Goal: Obtain resource: Download file/media

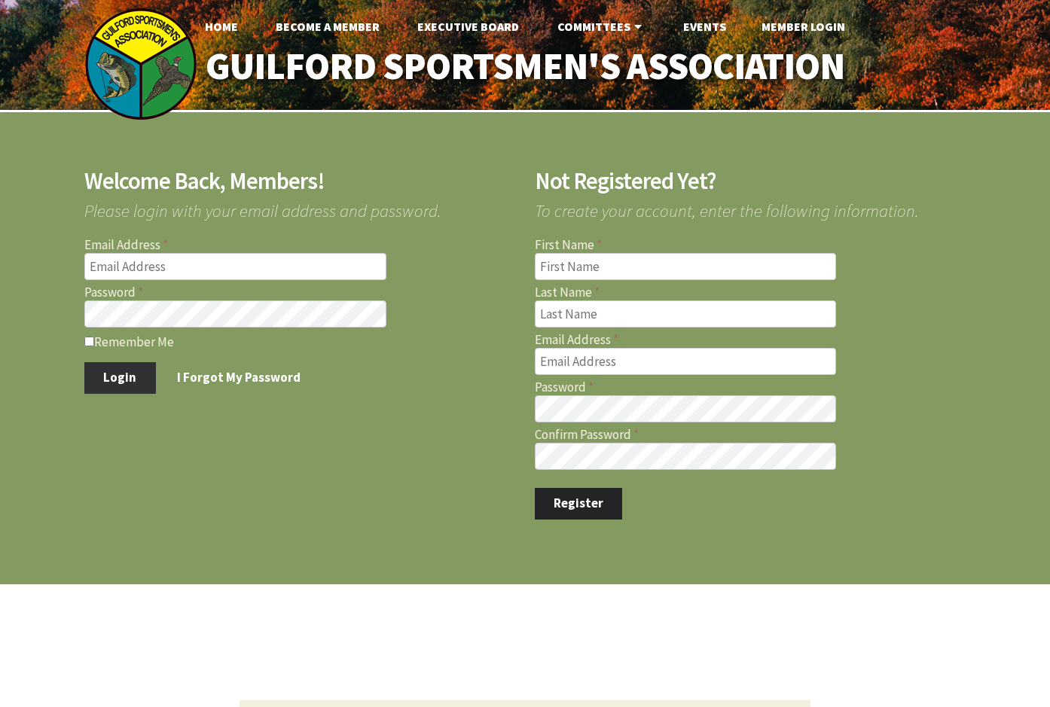
type input "billangelini@comcast.net"
click at [131, 379] on button "Login" at bounding box center [120, 378] width 72 height 32
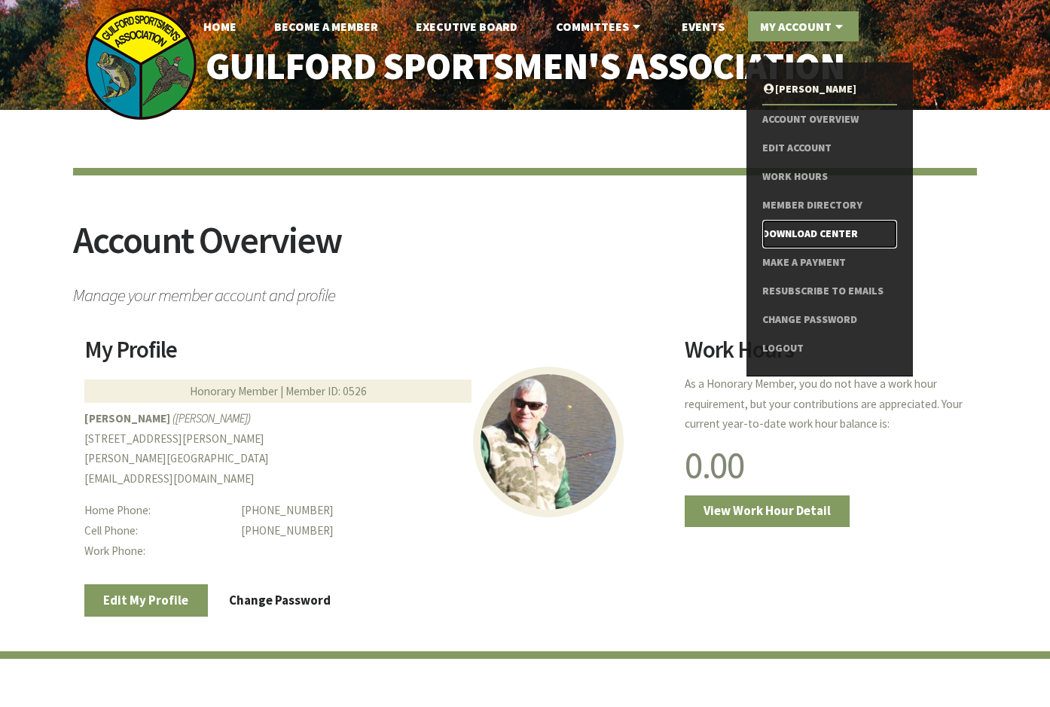
click at [809, 232] on link "Download Center" at bounding box center [829, 234] width 135 height 29
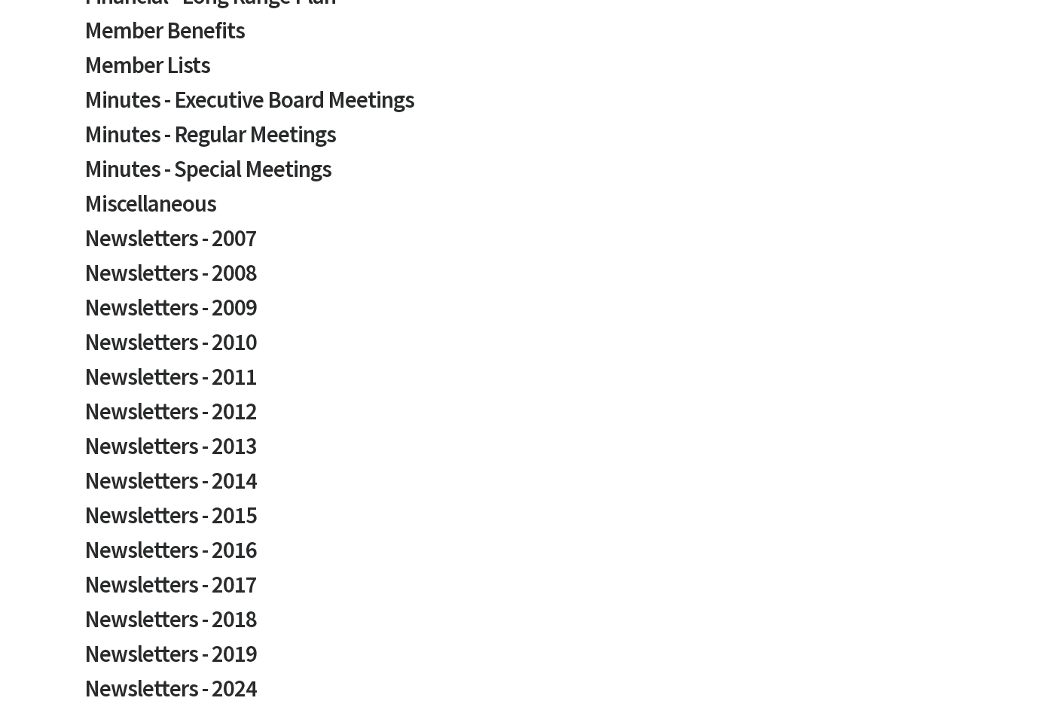
scroll to position [452, 0]
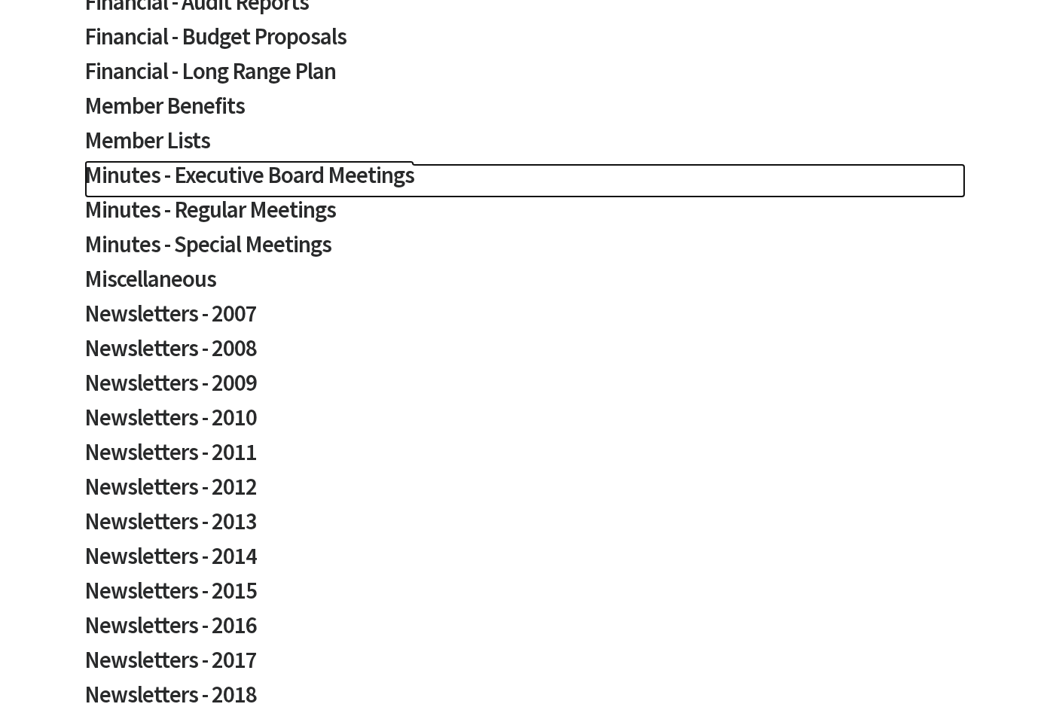
click at [221, 178] on h2 "Minutes - Executive Board Meetings" at bounding box center [524, 180] width 881 height 35
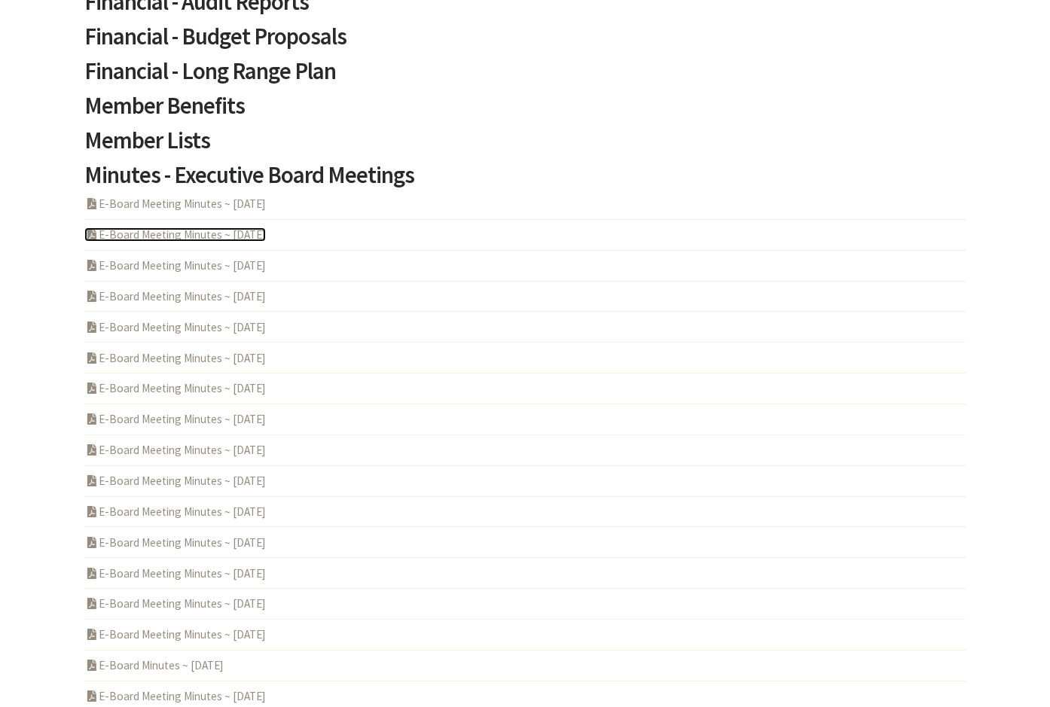
click at [202, 233] on link "PDF Acrobat Document E-Board Meeting Minutes ~ 2025-07-24" at bounding box center [174, 234] width 181 height 14
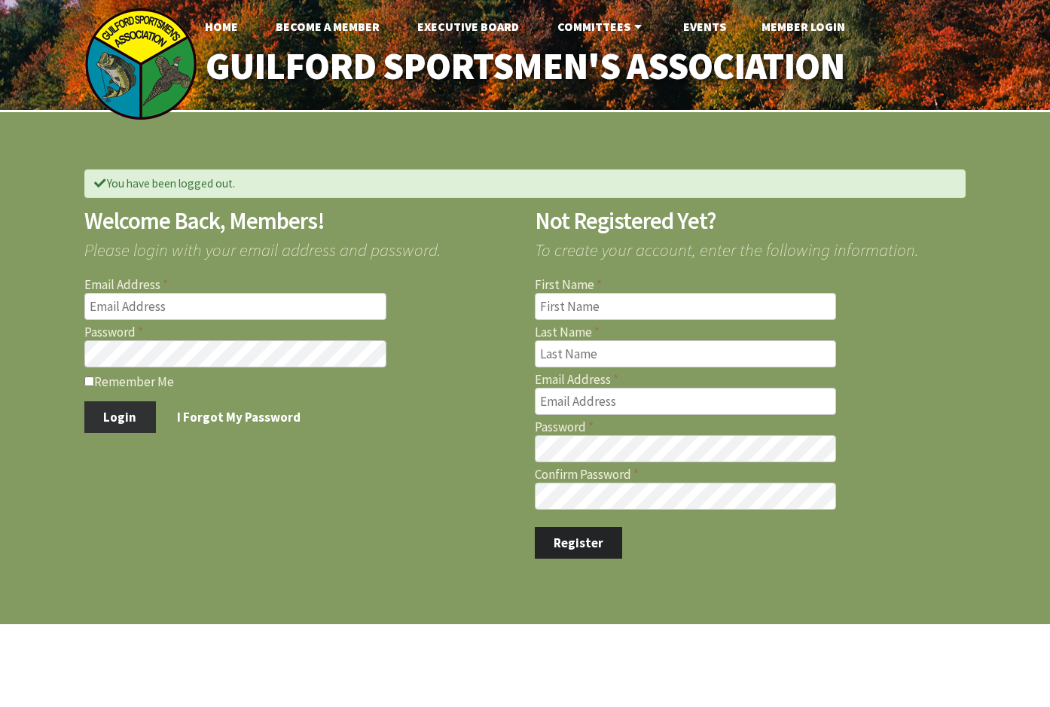
type input "billangelini@comcast.net"
click at [99, 413] on button "Login" at bounding box center [120, 417] width 72 height 32
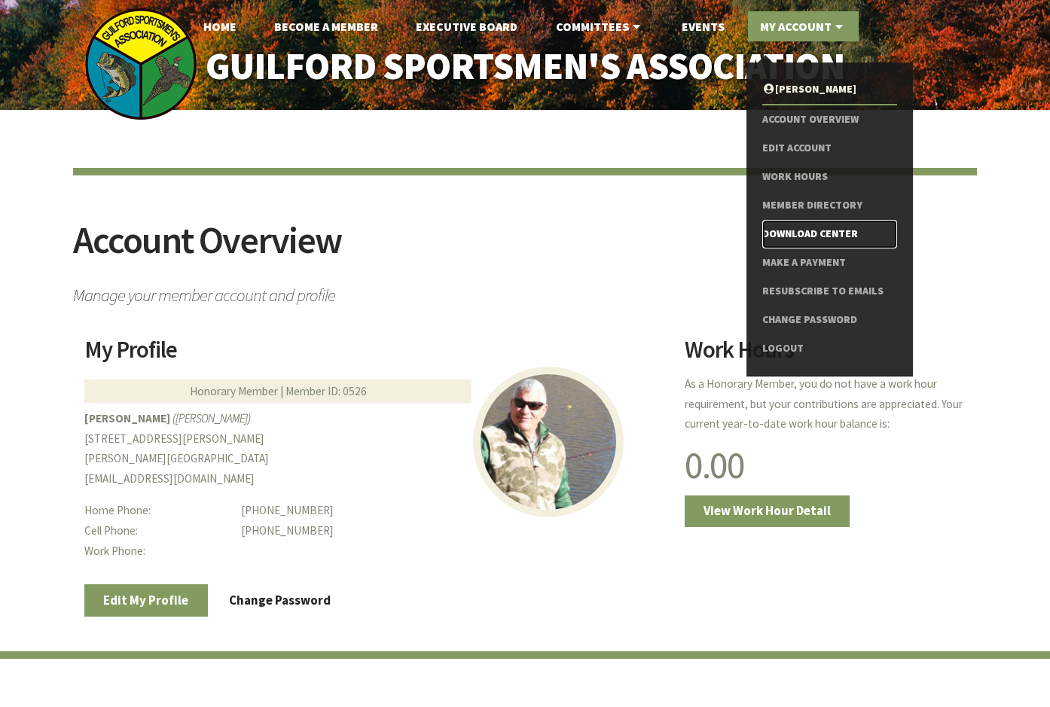
click at [778, 233] on link "Download Center" at bounding box center [829, 234] width 135 height 29
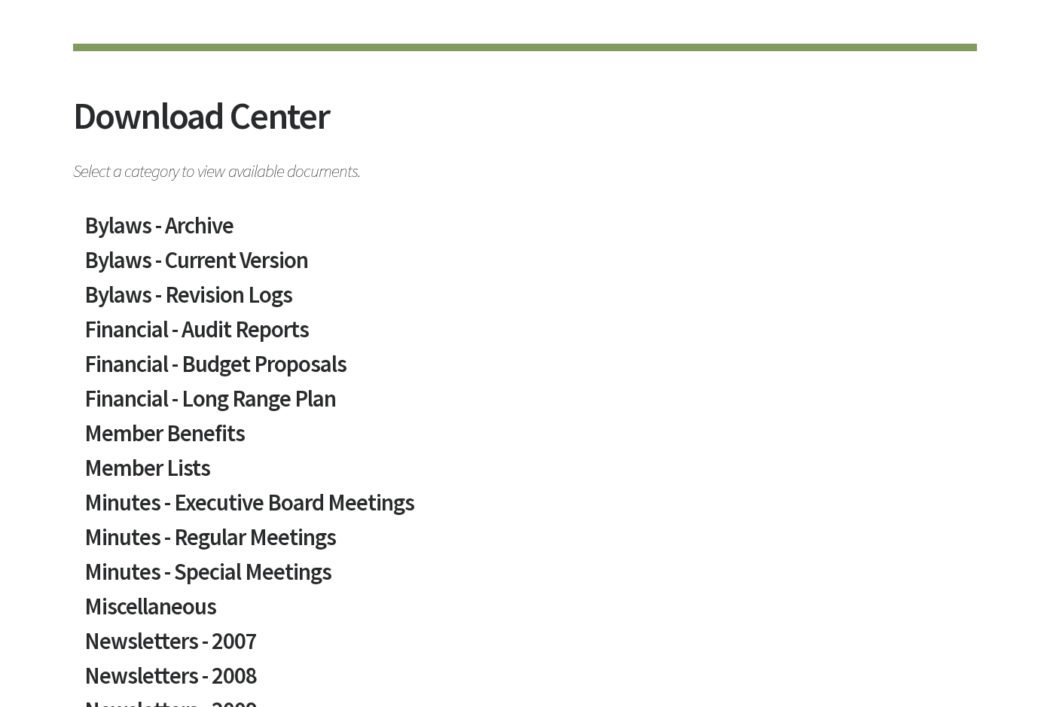
scroll to position [151, 0]
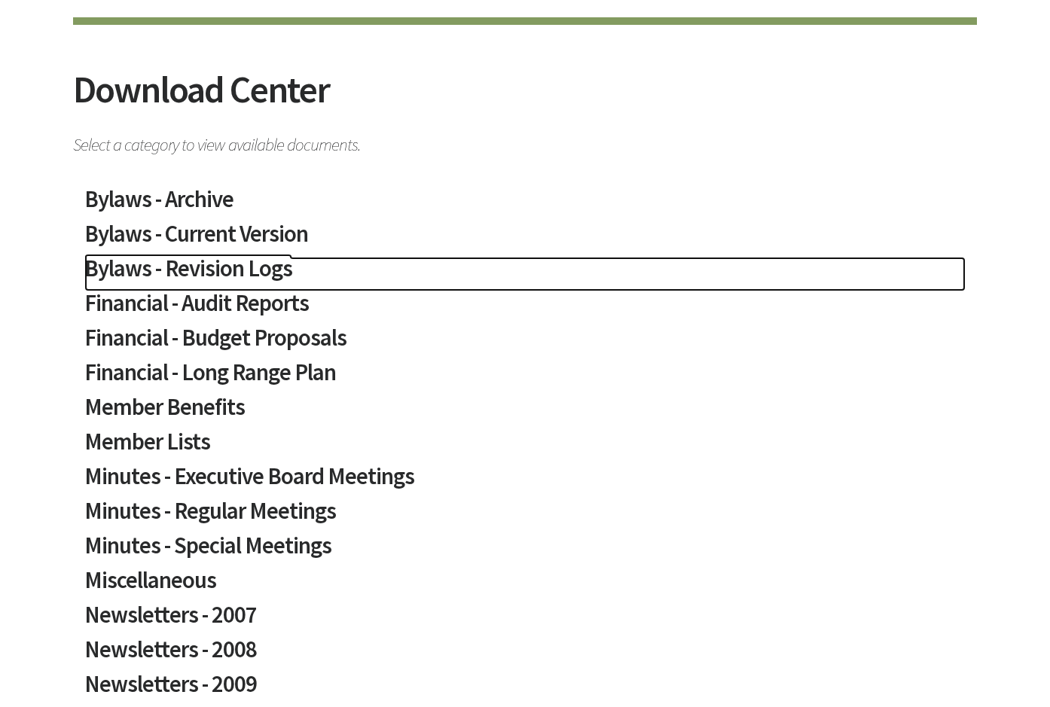
click at [187, 273] on h2 "Bylaws - Revision Logs" at bounding box center [524, 274] width 881 height 35
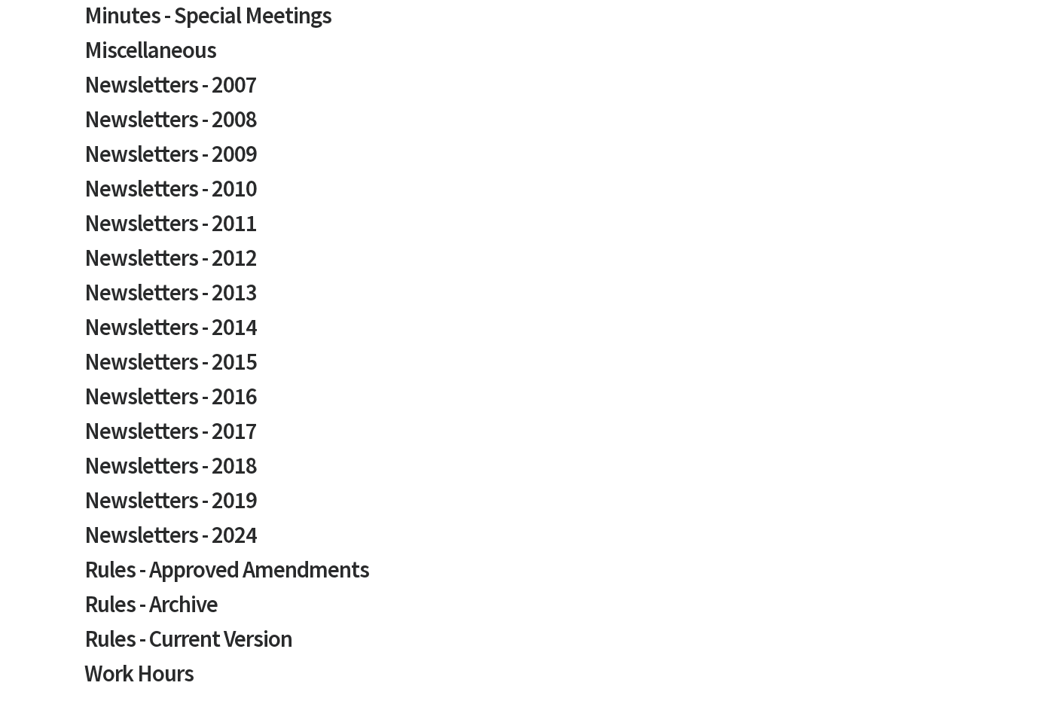
scroll to position [828, 0]
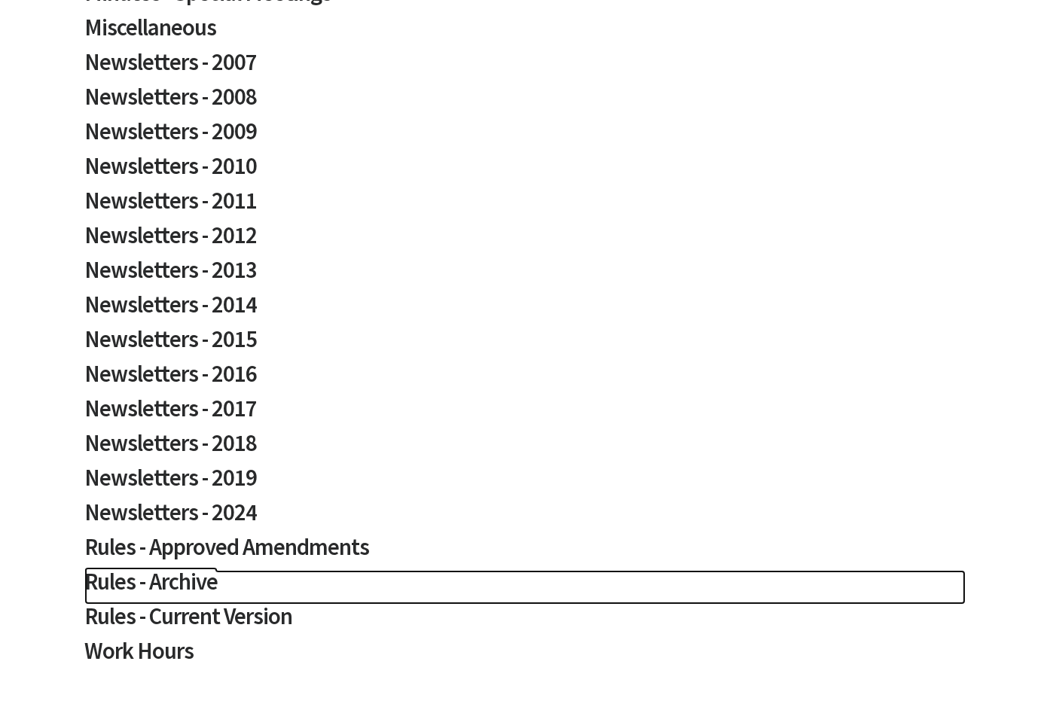
click at [152, 580] on h2 "Rules - Archive" at bounding box center [524, 587] width 881 height 35
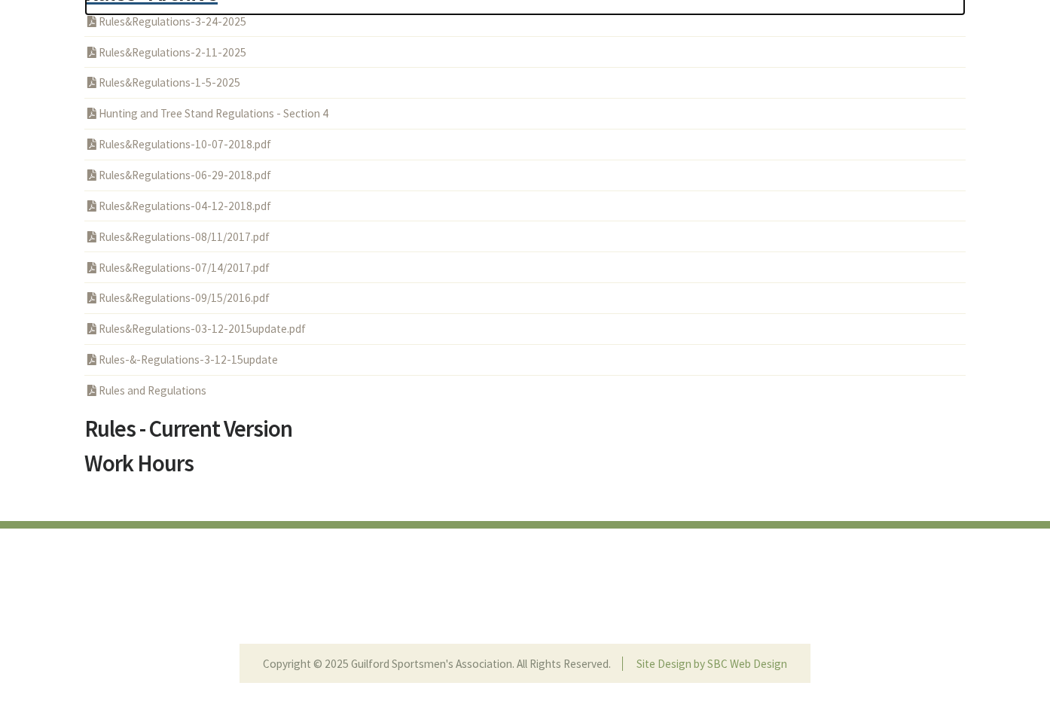
scroll to position [1431, 0]
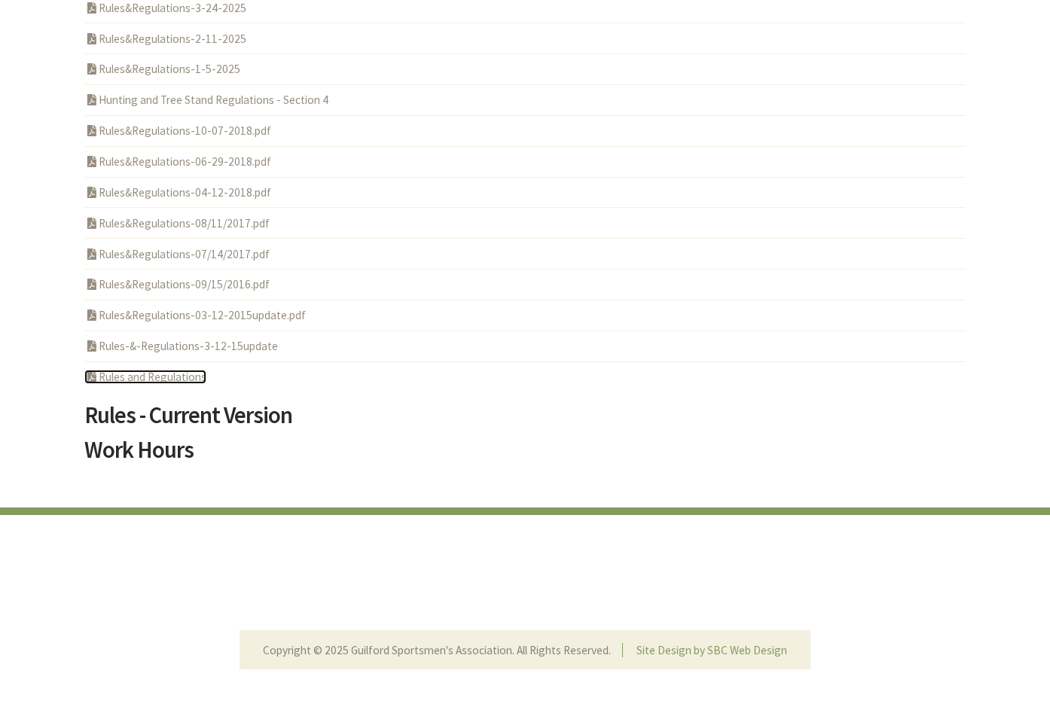
click at [114, 373] on link "PDF Acrobat Document Rules and Regulations" at bounding box center [145, 377] width 122 height 14
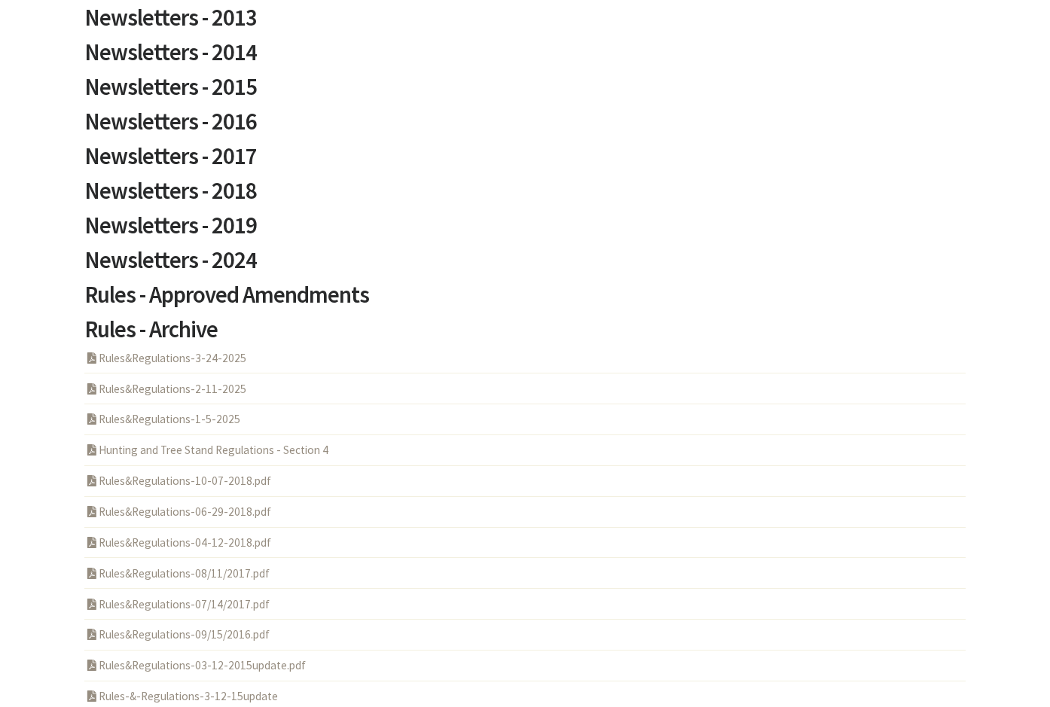
scroll to position [1054, 0]
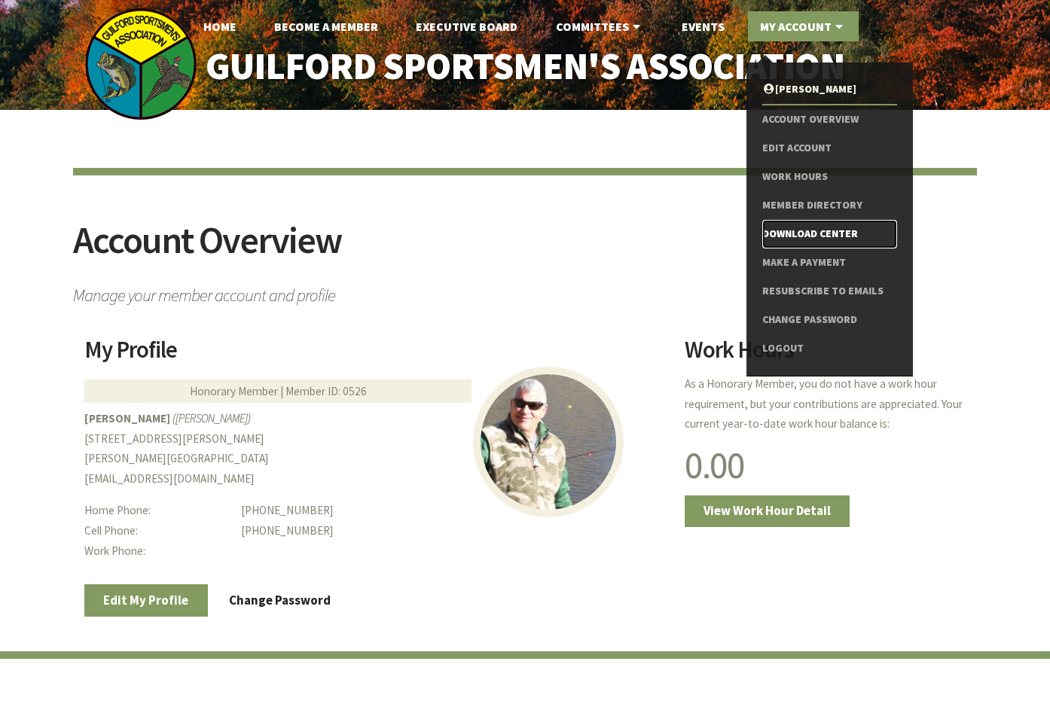
click at [797, 230] on link "Download Center" at bounding box center [829, 234] width 135 height 29
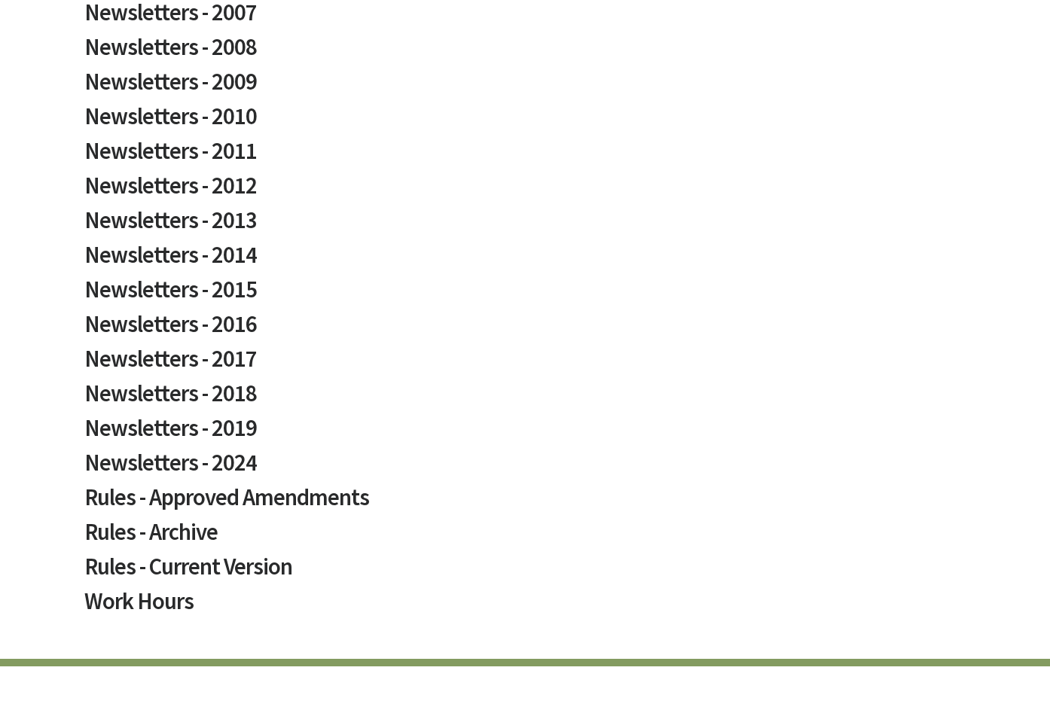
scroll to position [828, 0]
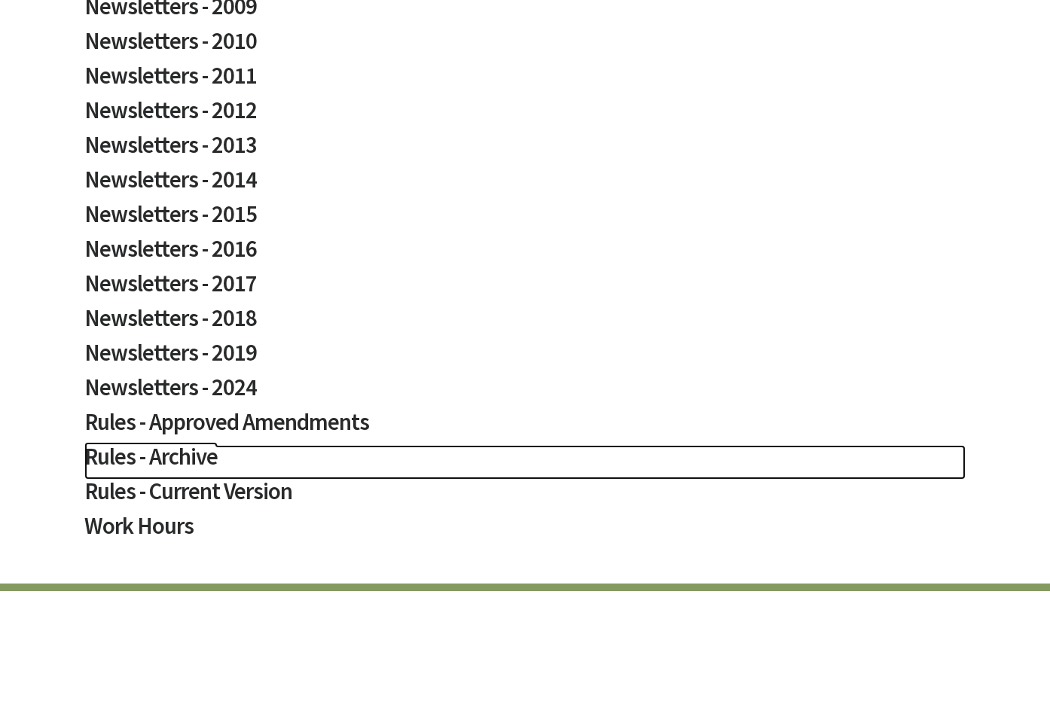
click at [155, 461] on h2 "Rules - Archive" at bounding box center [524, 462] width 881 height 35
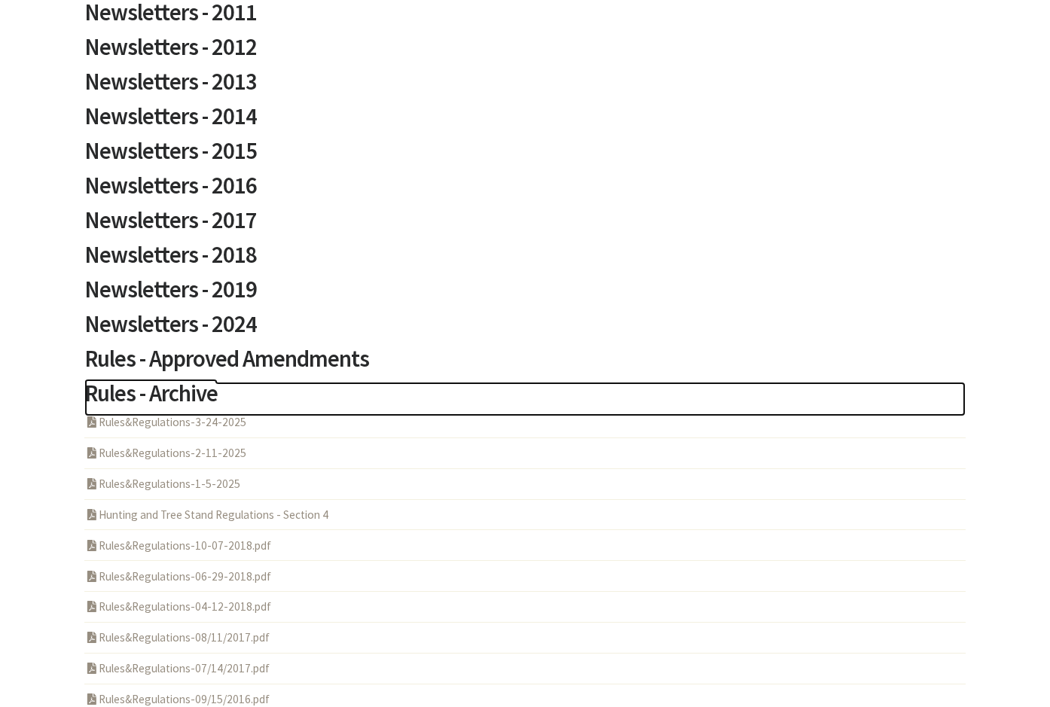
scroll to position [753, 0]
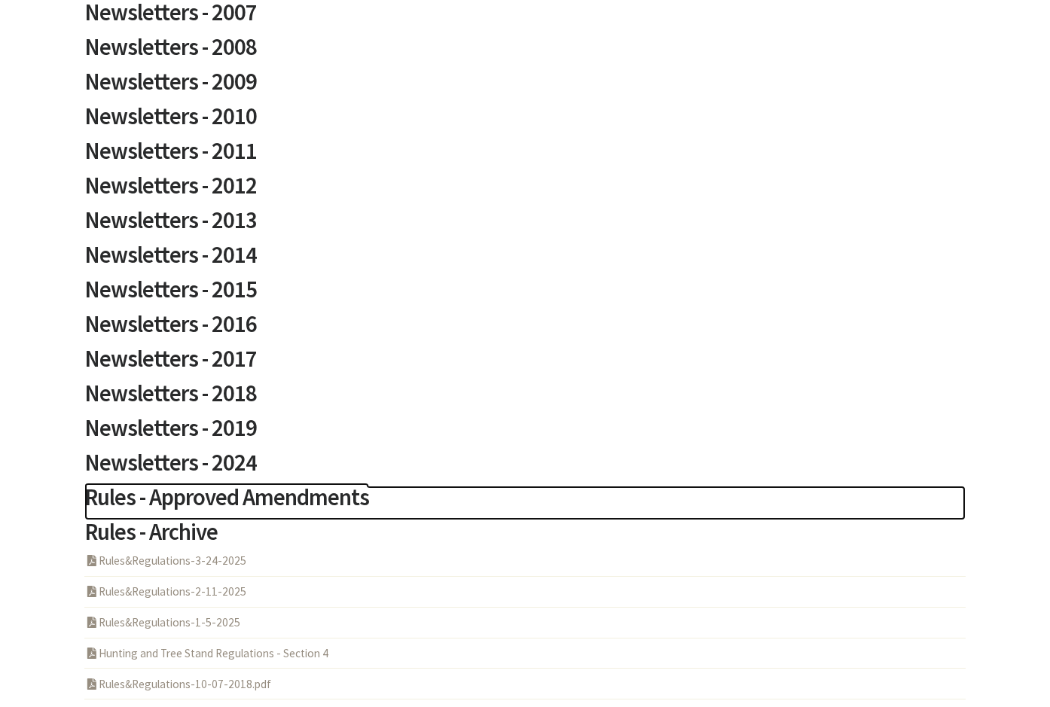
click at [163, 495] on h2 "Rules - Approved Amendments" at bounding box center [524, 503] width 881 height 35
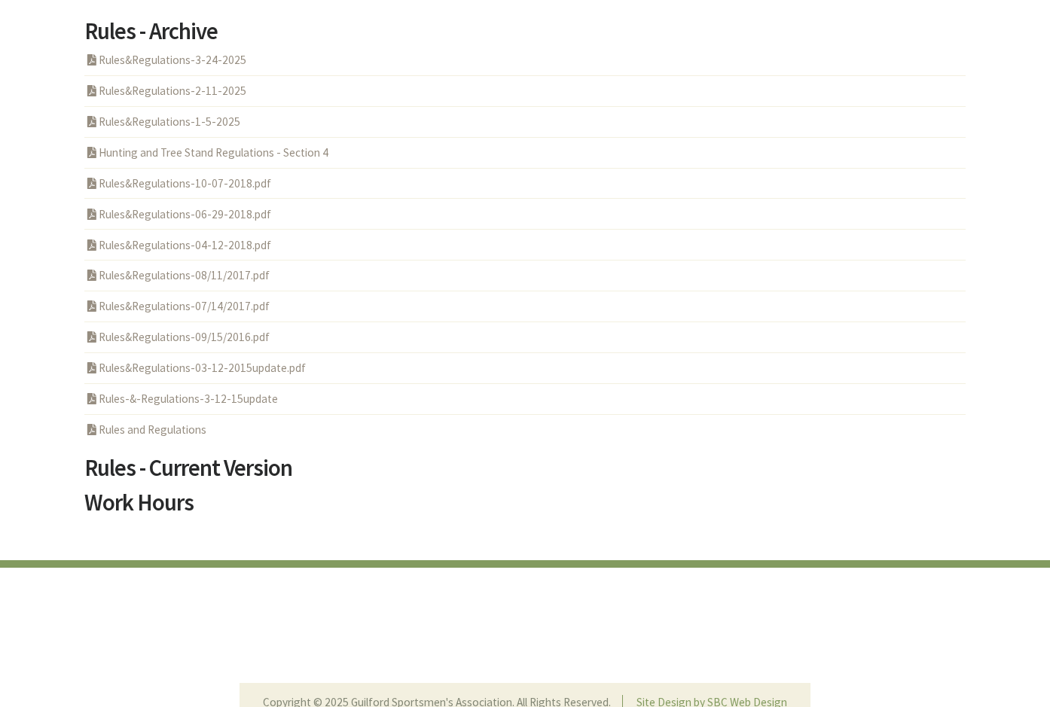
scroll to position [1681, 0]
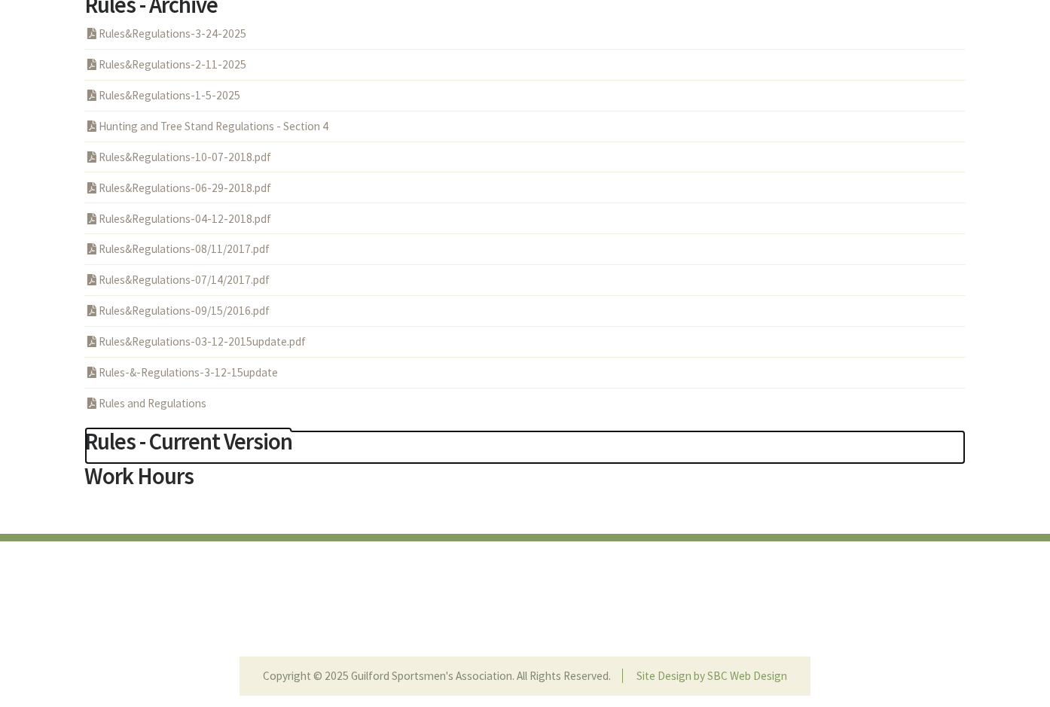
click at [165, 446] on h2 "Rules - Current Version" at bounding box center [524, 447] width 881 height 35
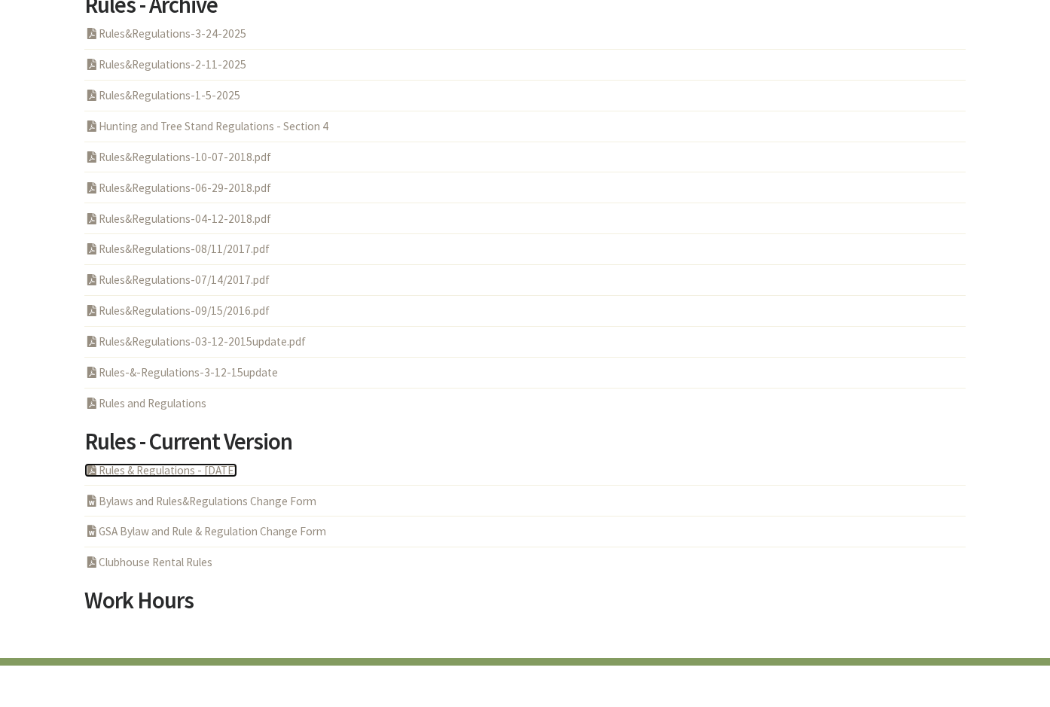
click at [157, 471] on link "PDF Acrobat Document Rules & Regulations - 5-6-2025" at bounding box center [160, 470] width 153 height 14
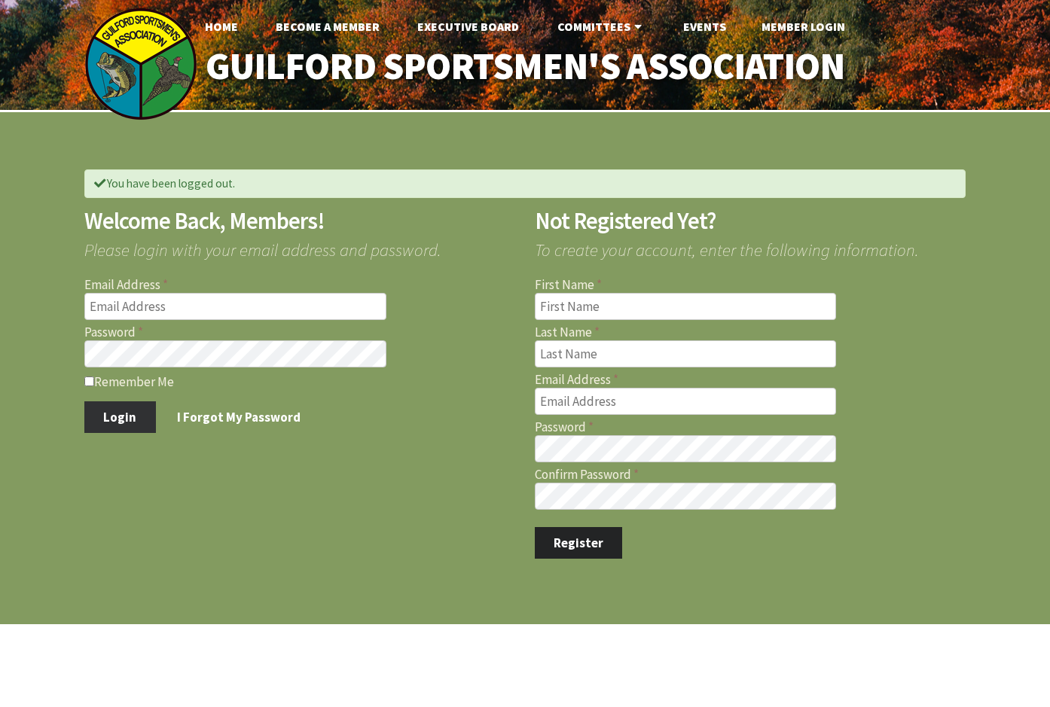
type input "[EMAIL_ADDRESS][DOMAIN_NAME]"
click at [126, 407] on button "Login" at bounding box center [120, 417] width 72 height 32
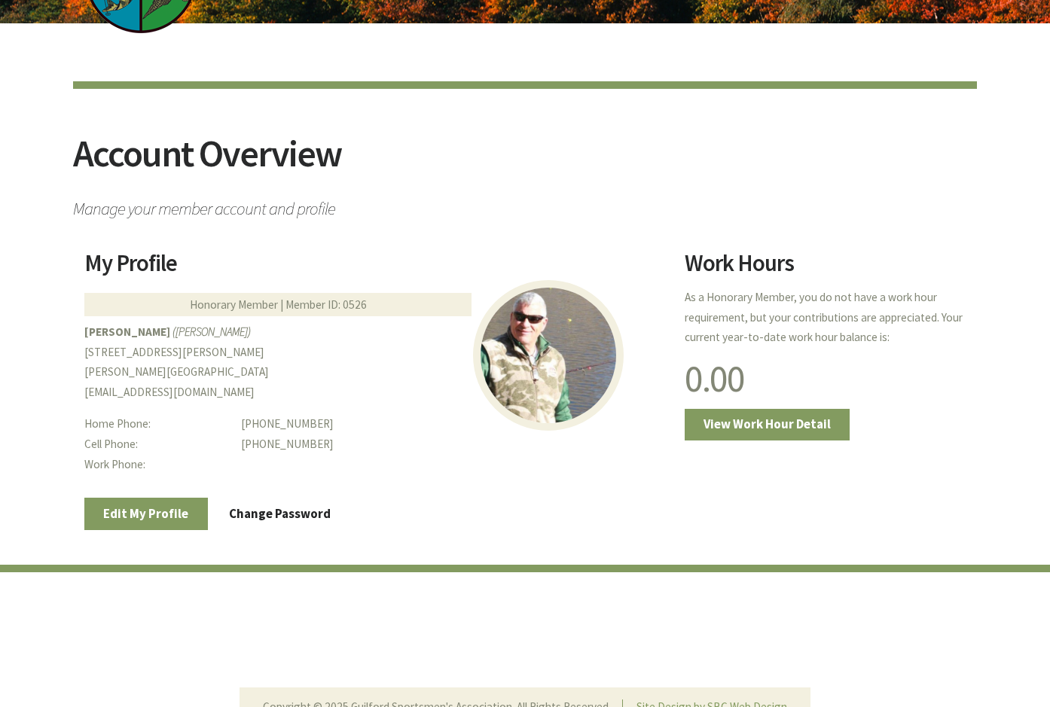
scroll to position [14, 0]
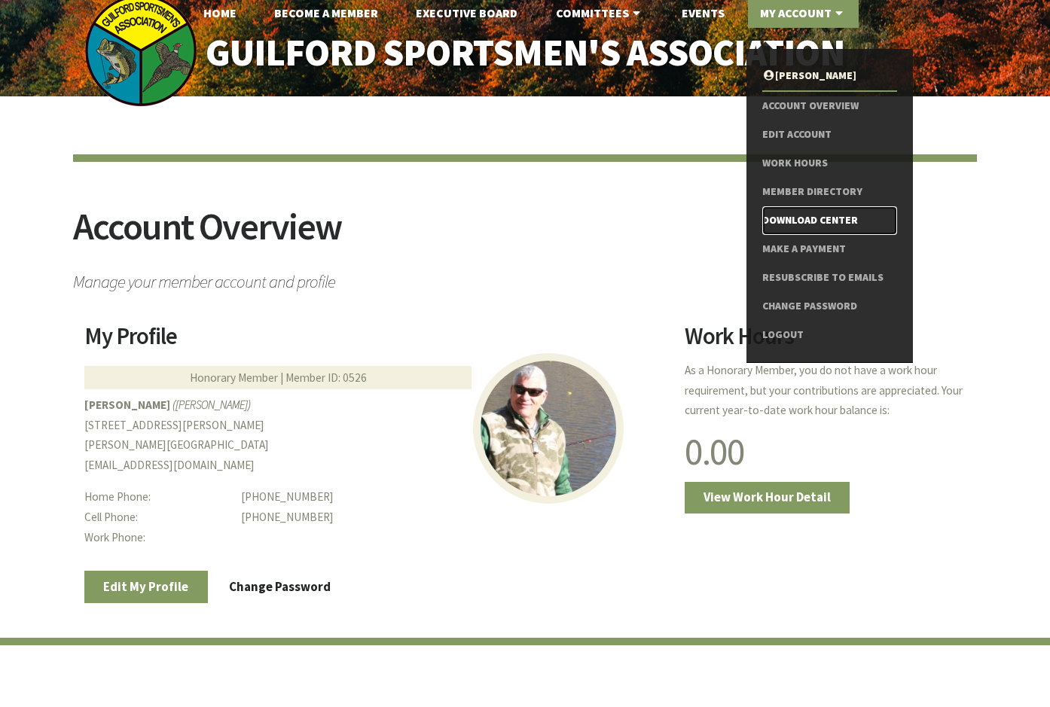
click at [777, 225] on link "Download Center" at bounding box center [829, 220] width 135 height 29
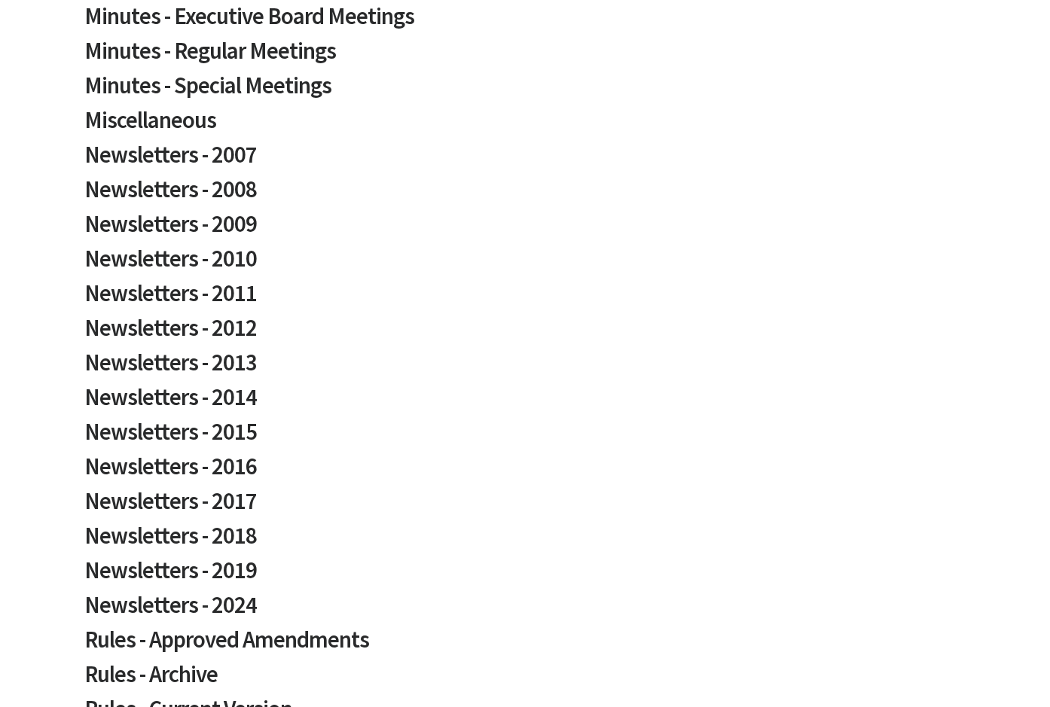
scroll to position [527, 0]
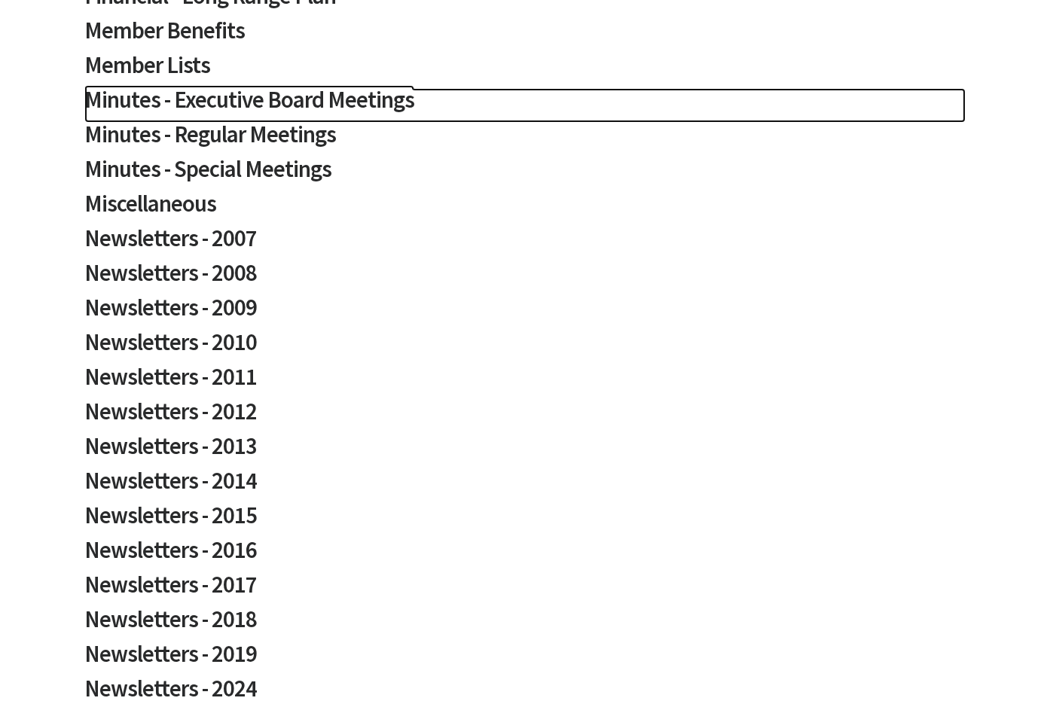
click at [194, 103] on h2 "Minutes - Executive Board Meetings" at bounding box center [524, 105] width 881 height 35
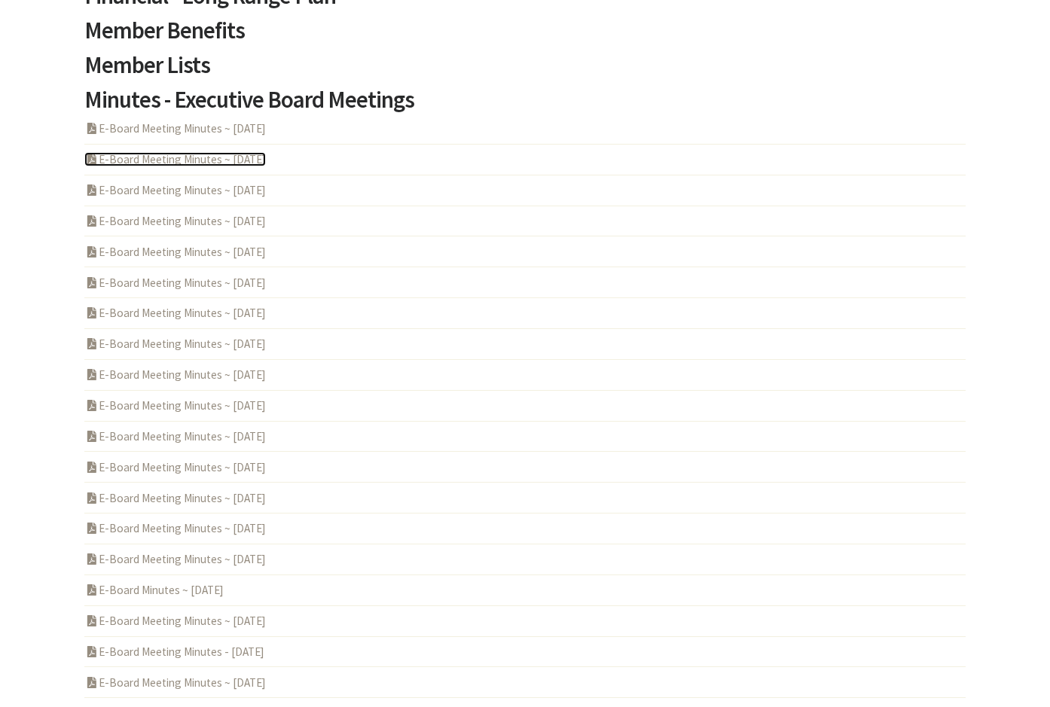
click at [187, 163] on link "PDF Acrobat Document E-Board Meeting Minutes ~ [DATE]" at bounding box center [174, 159] width 181 height 14
click at [200, 131] on link "PDF Acrobat Document E-Board Meeting Minutes ~ [DATE]" at bounding box center [174, 128] width 181 height 14
click at [187, 194] on link "PDF Acrobat Document E-Board Meeting Minutes ~ [DATE]" at bounding box center [174, 190] width 181 height 14
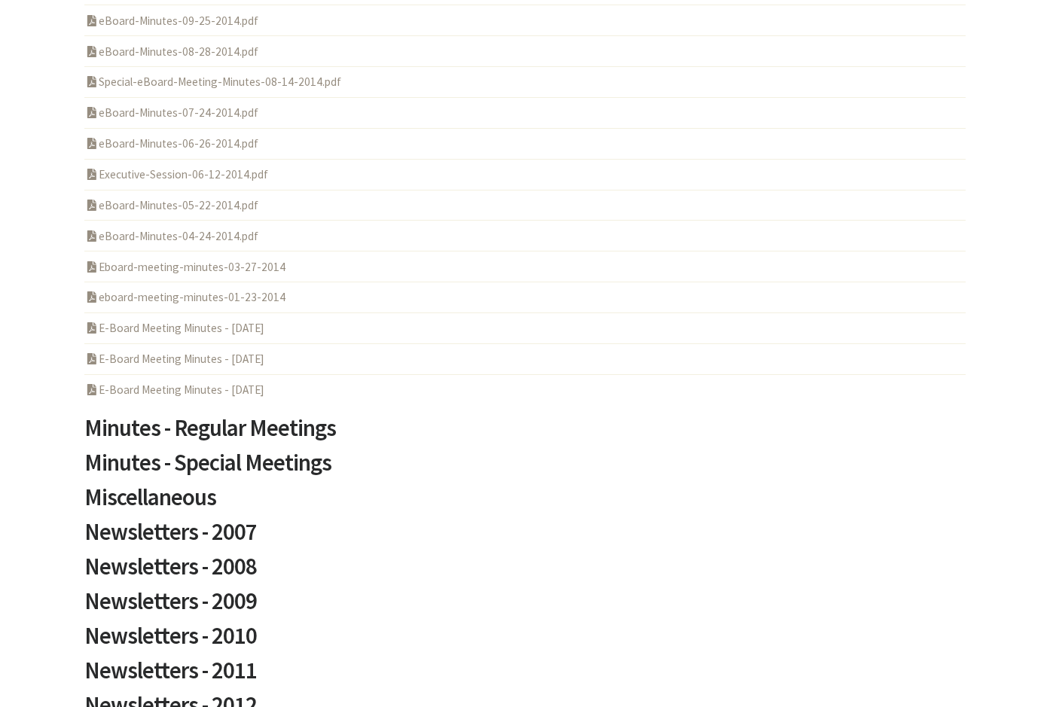
scroll to position [4517, 0]
